Goal: Information Seeking & Learning: Learn about a topic

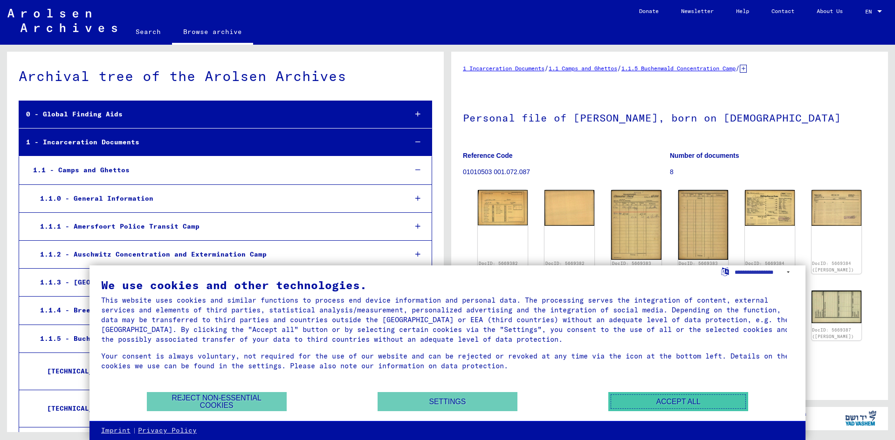
click at [635, 401] on button "Accept all" at bounding box center [678, 401] width 140 height 19
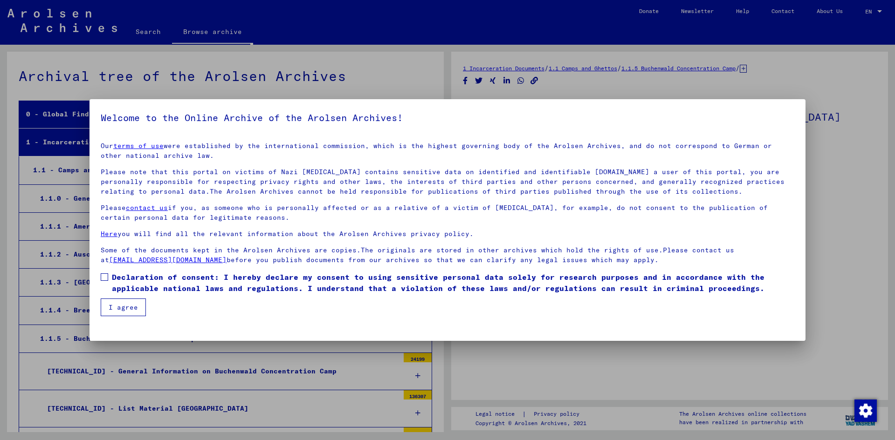
scroll to position [6862, 0]
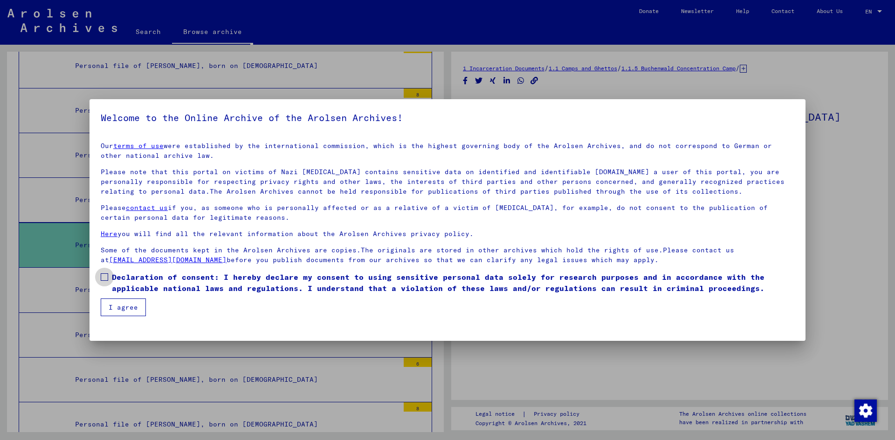
click at [101, 275] on span at bounding box center [104, 277] width 7 height 7
click at [114, 307] on button "I agree" at bounding box center [123, 308] width 45 height 18
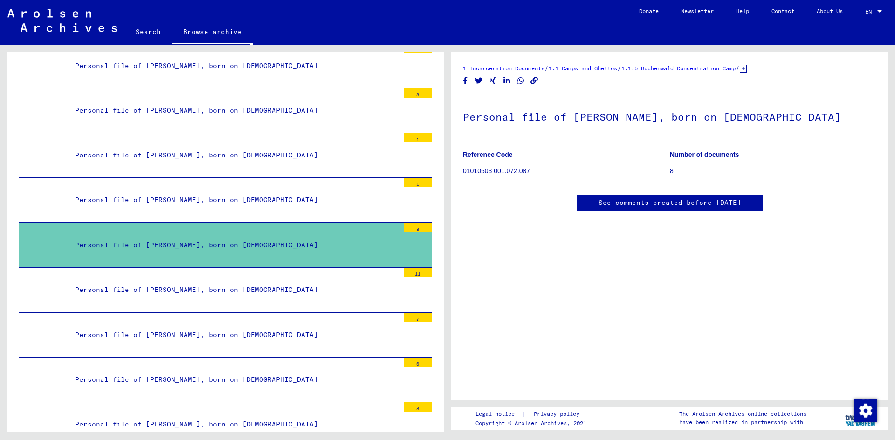
click at [239, 248] on div "Personal file of [PERSON_NAME], born on [DEMOGRAPHIC_DATA]" at bounding box center [233, 245] width 331 height 18
click at [353, 239] on div "Personal file of [PERSON_NAME], born on [DEMOGRAPHIC_DATA]" at bounding box center [233, 245] width 331 height 18
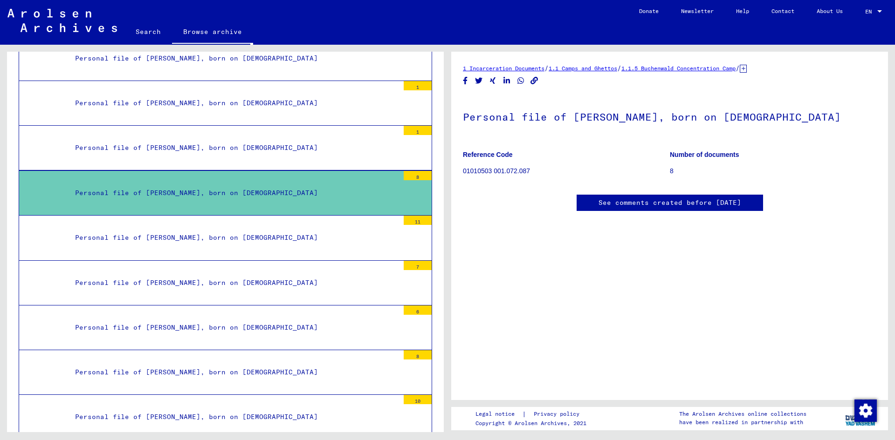
scroll to position [6862, 0]
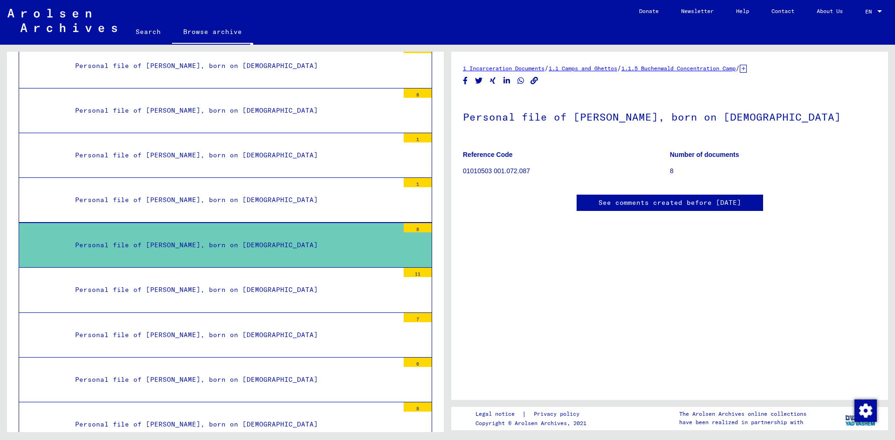
click at [123, 250] on div "Personal file of [PERSON_NAME], born on [DEMOGRAPHIC_DATA]" at bounding box center [233, 245] width 331 height 18
click at [137, 198] on div "Personal file of [PERSON_NAME], born on [DEMOGRAPHIC_DATA]" at bounding box center [233, 200] width 331 height 18
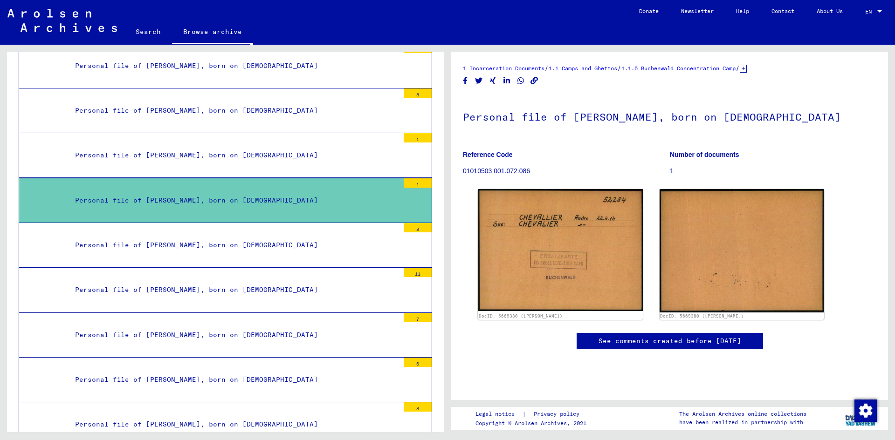
click at [313, 250] on div "Personal file of [PERSON_NAME], born on [DEMOGRAPHIC_DATA]" at bounding box center [233, 245] width 331 height 18
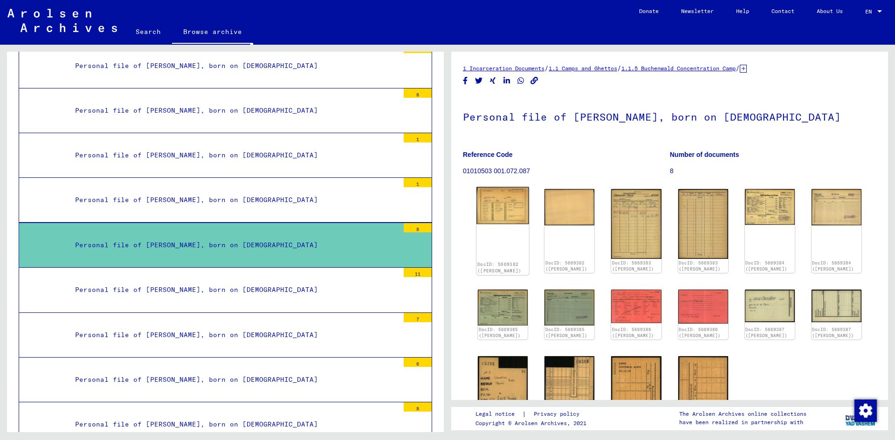
click at [514, 210] on img at bounding box center [502, 205] width 53 height 37
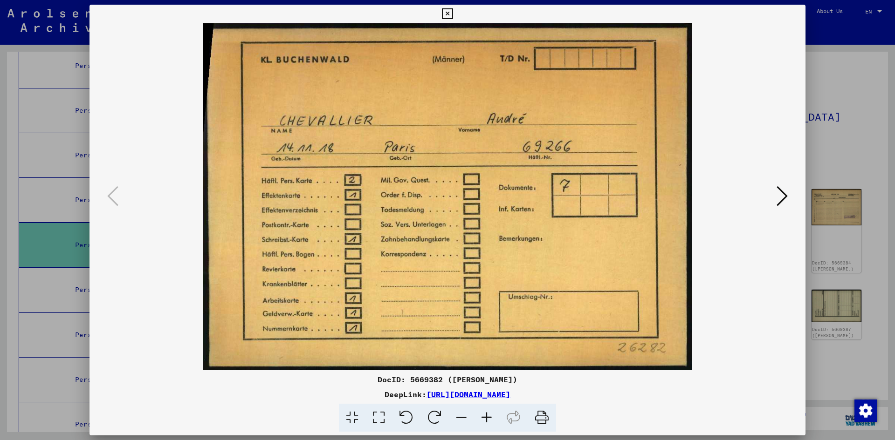
click at [780, 198] on icon at bounding box center [781, 196] width 11 height 22
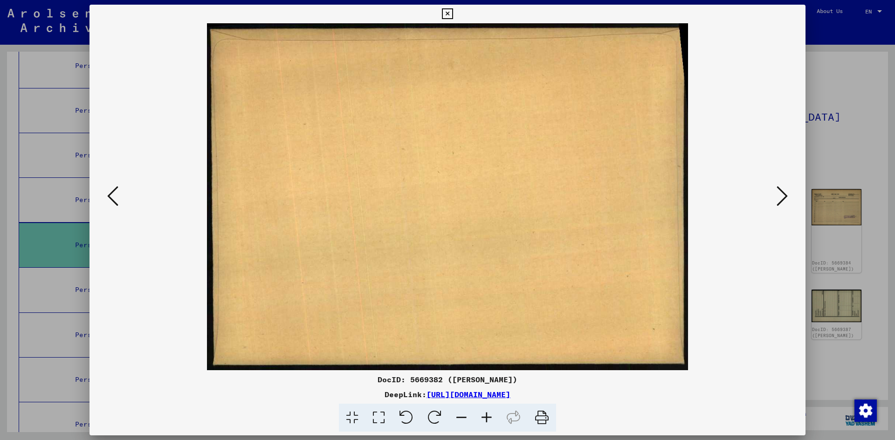
click at [780, 198] on icon at bounding box center [781, 196] width 11 height 22
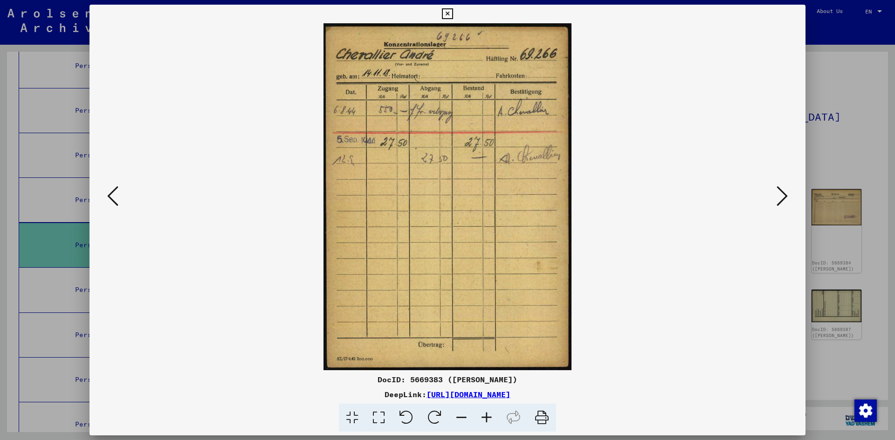
click at [780, 198] on icon at bounding box center [781, 196] width 11 height 22
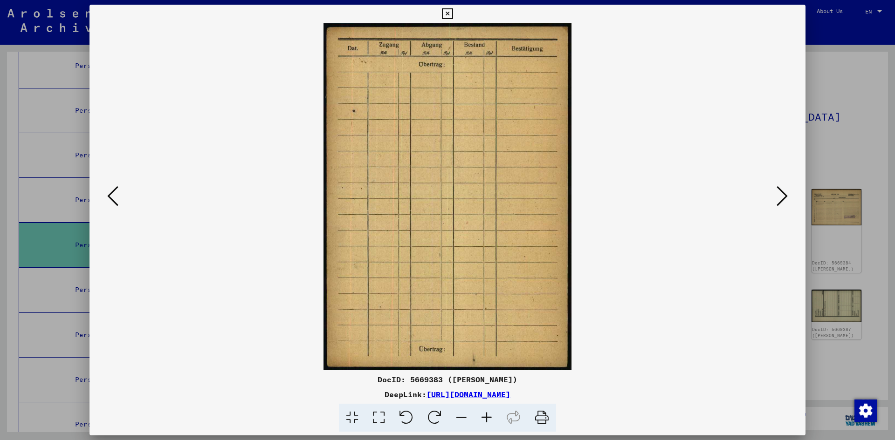
click at [779, 198] on icon at bounding box center [781, 196] width 11 height 22
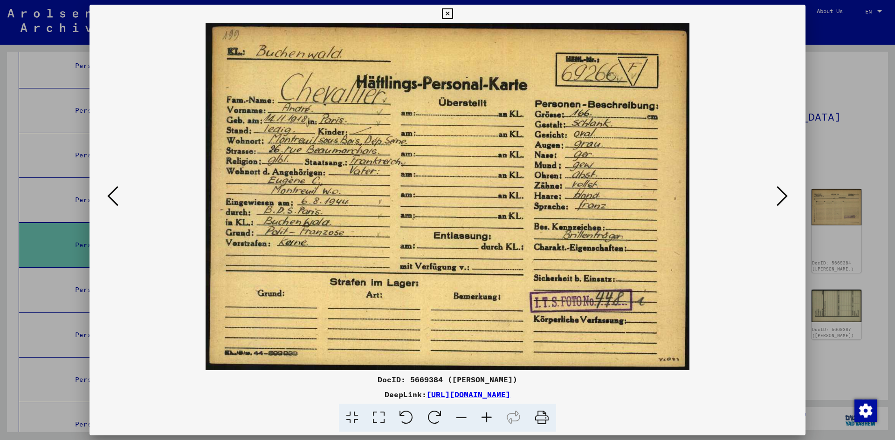
click at [781, 196] on icon at bounding box center [781, 196] width 11 height 22
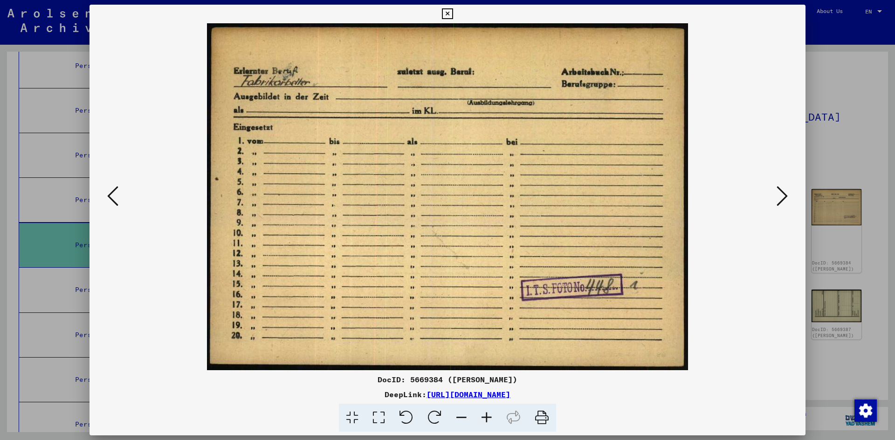
click at [781, 196] on icon at bounding box center [781, 196] width 11 height 22
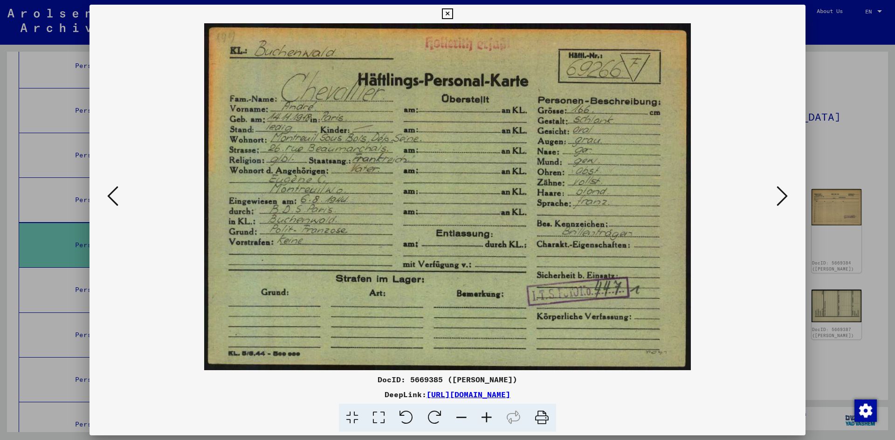
click at [781, 195] on icon at bounding box center [781, 196] width 11 height 22
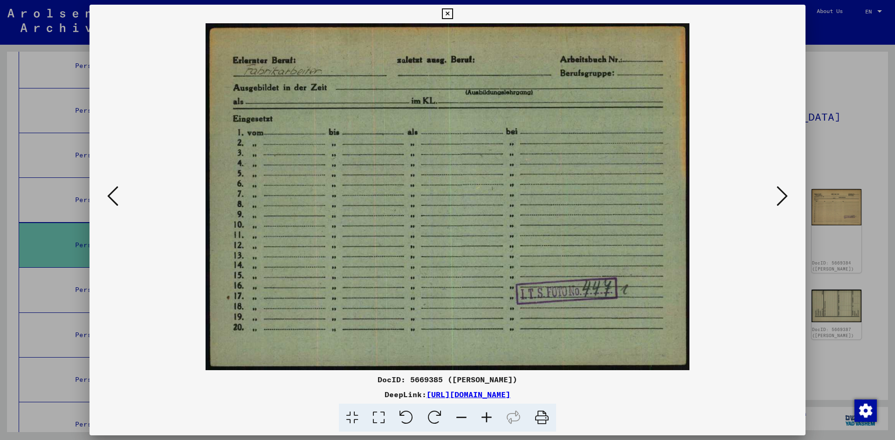
click at [781, 195] on icon at bounding box center [781, 196] width 11 height 22
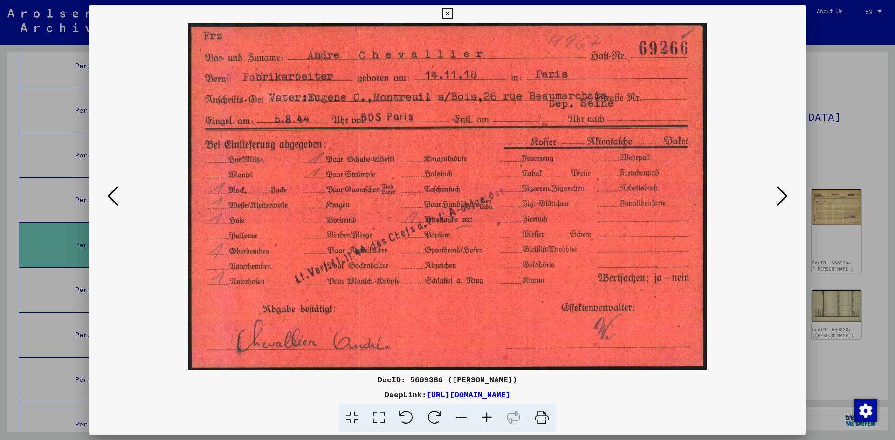
click at [781, 195] on icon at bounding box center [781, 196] width 11 height 22
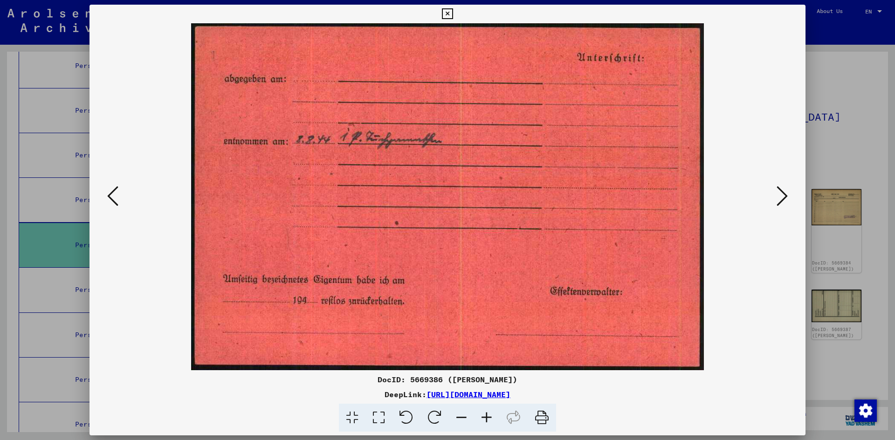
click at [781, 195] on icon at bounding box center [781, 196] width 11 height 22
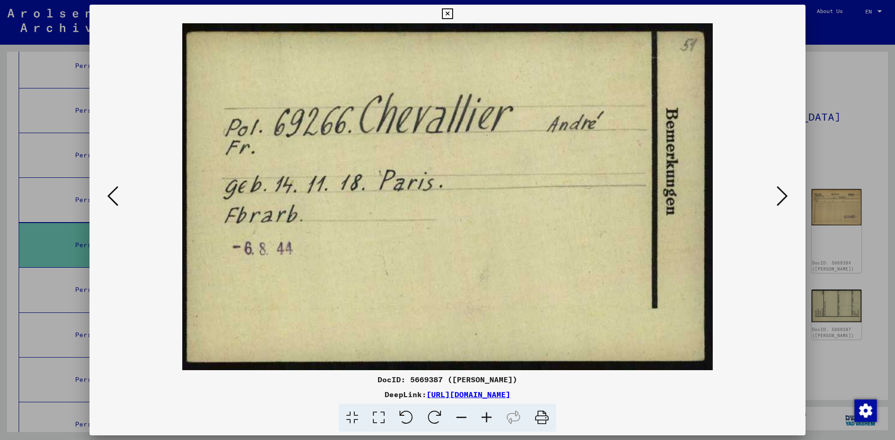
click at [781, 195] on icon at bounding box center [781, 196] width 11 height 22
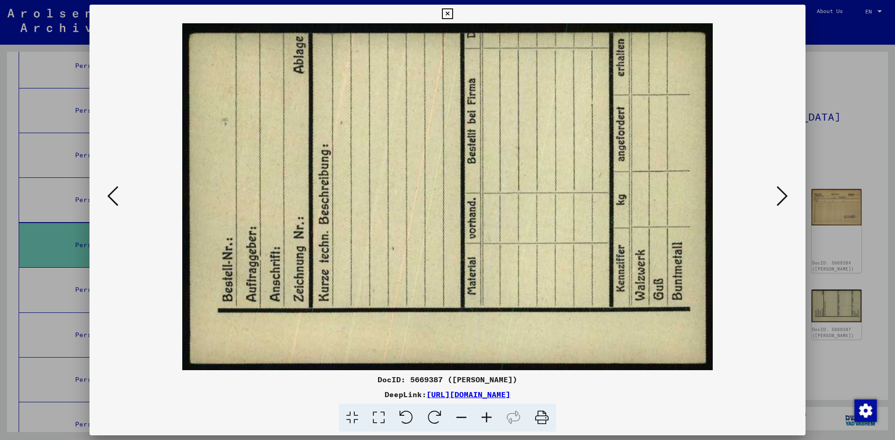
click at [781, 195] on icon at bounding box center [781, 196] width 11 height 22
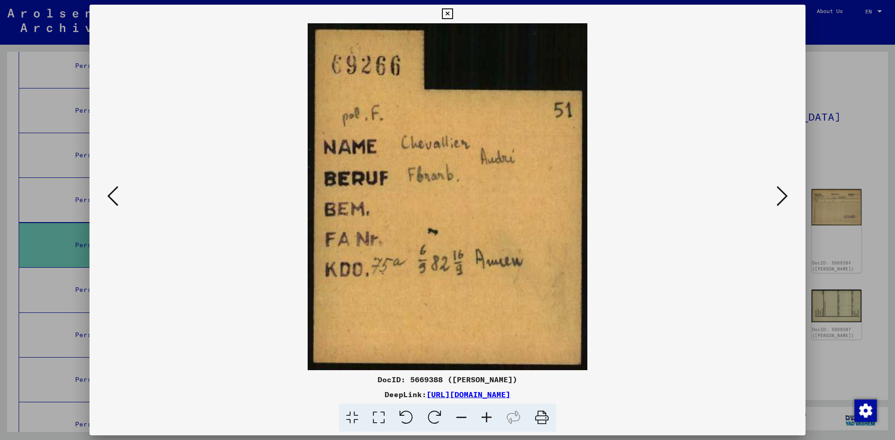
click at [781, 195] on icon at bounding box center [781, 196] width 11 height 22
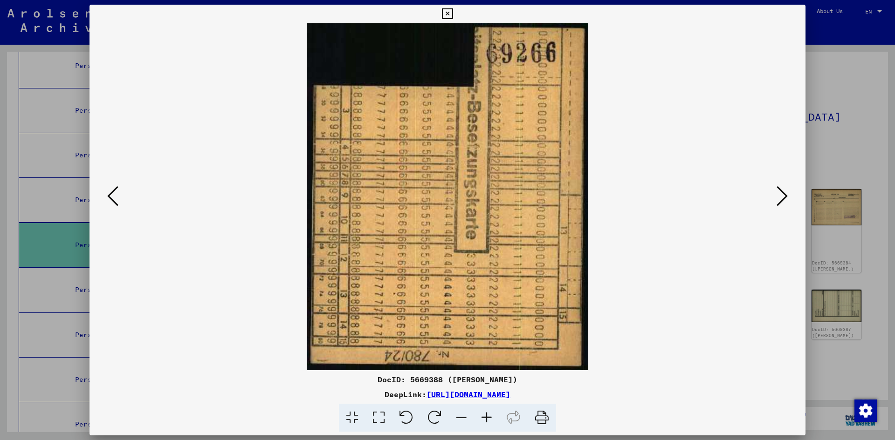
click at [781, 195] on icon at bounding box center [781, 196] width 11 height 22
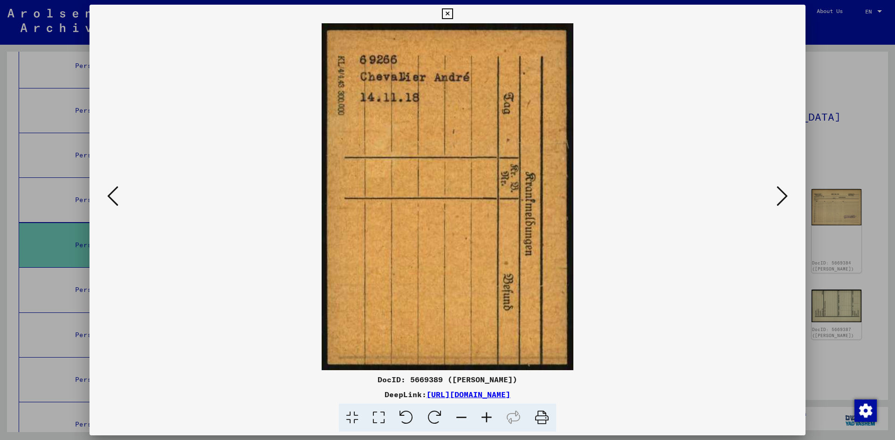
click at [781, 195] on icon at bounding box center [781, 196] width 11 height 22
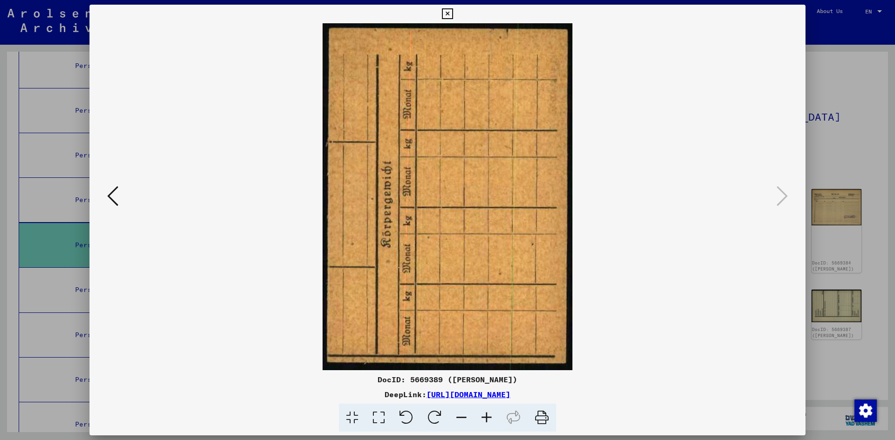
click at [858, 163] on div at bounding box center [447, 220] width 895 height 440
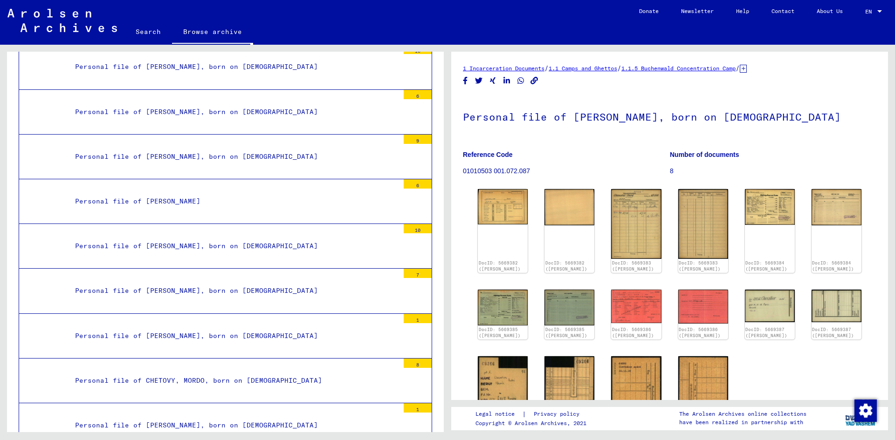
scroll to position [4998, 0]
